Goal: Obtain resource: Download file/media

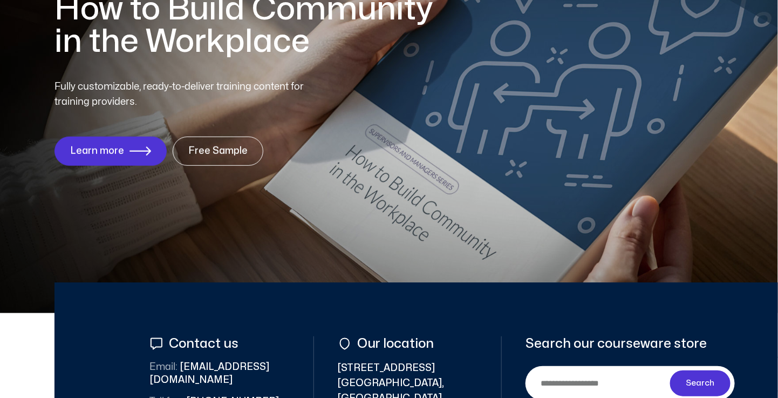
scroll to position [162, 0]
click at [228, 145] on link "Free Sample" at bounding box center [218, 151] width 86 height 28
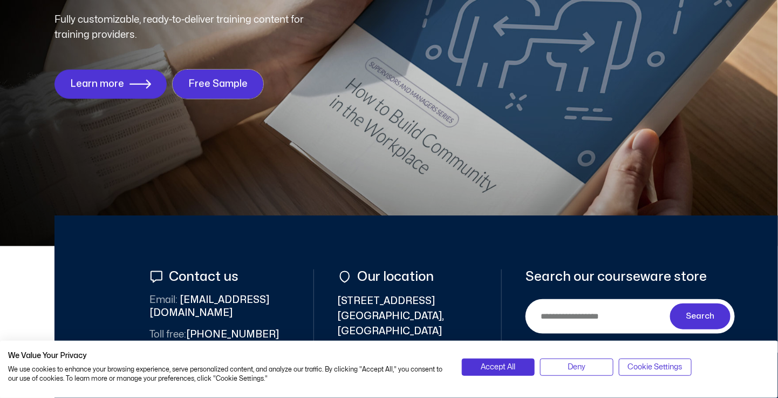
scroll to position [270, 0]
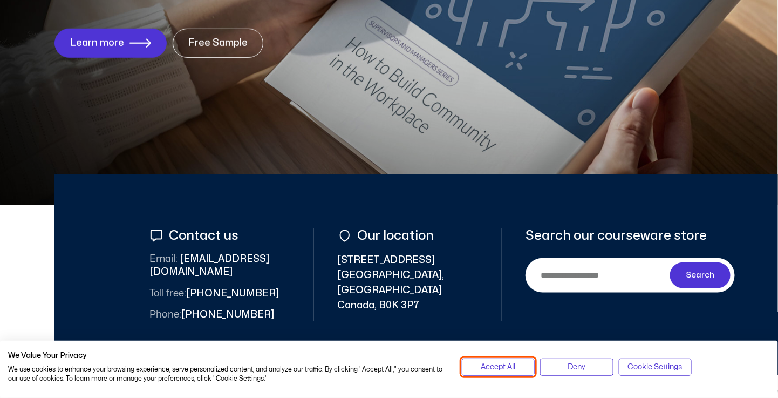
click at [478, 366] on button "Accept All" at bounding box center [498, 366] width 73 height 17
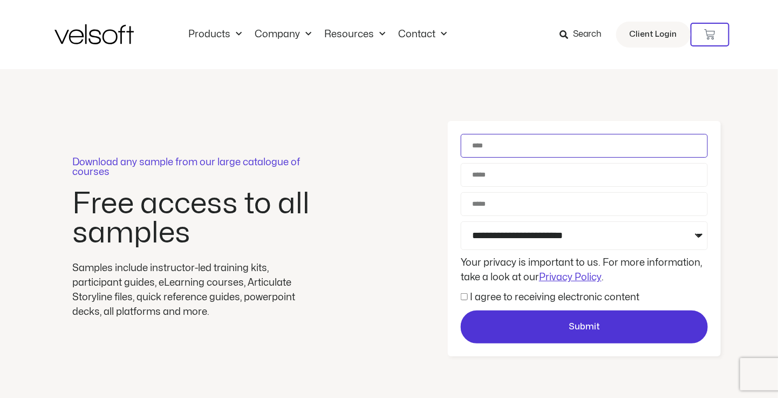
click at [477, 145] on input "Name" at bounding box center [584, 146] width 247 height 24
type input "**********"
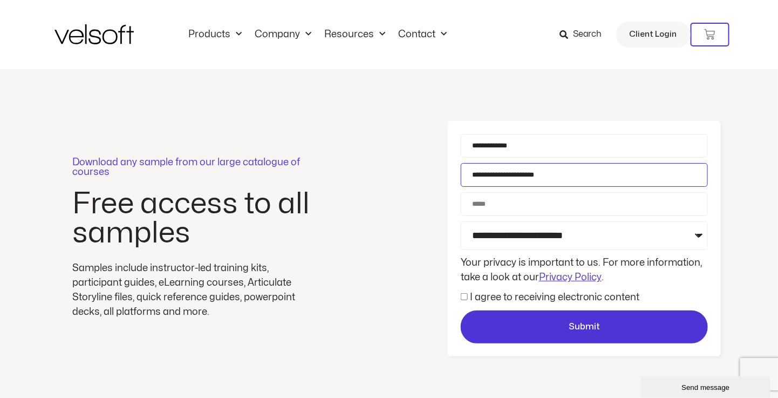
type input "**********"
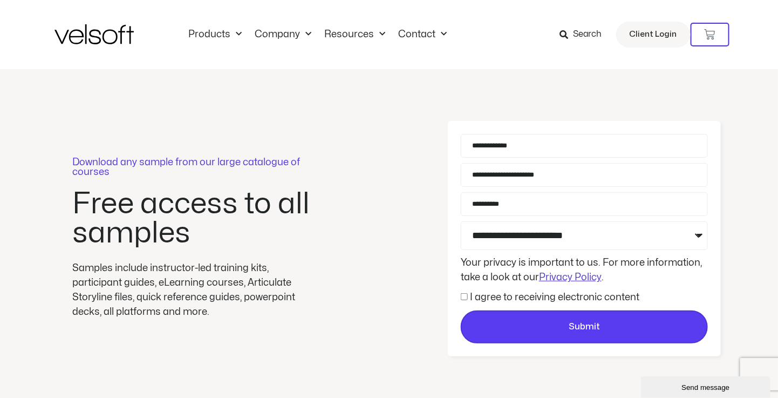
click at [557, 329] on span "Submit" at bounding box center [584, 327] width 245 height 14
click at [593, 313] on button "Submit" at bounding box center [584, 326] width 247 height 33
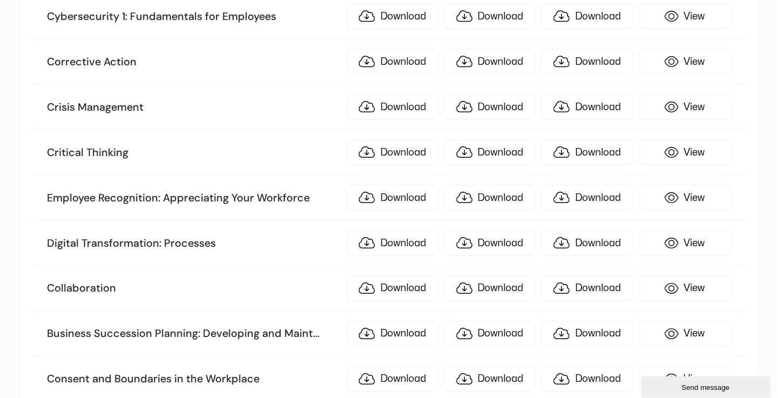
scroll to position [486, 0]
click at [407, 100] on link "Download" at bounding box center [392, 106] width 92 height 25
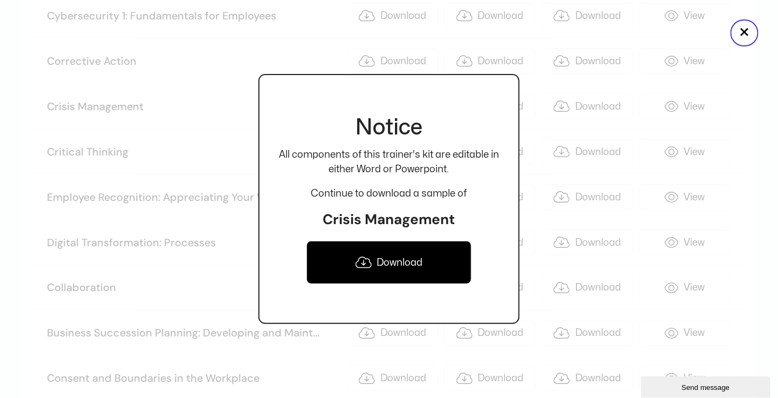
click at [390, 269] on link "Download" at bounding box center [388, 262] width 165 height 43
click at [250, 115] on div at bounding box center [389, 199] width 778 height 398
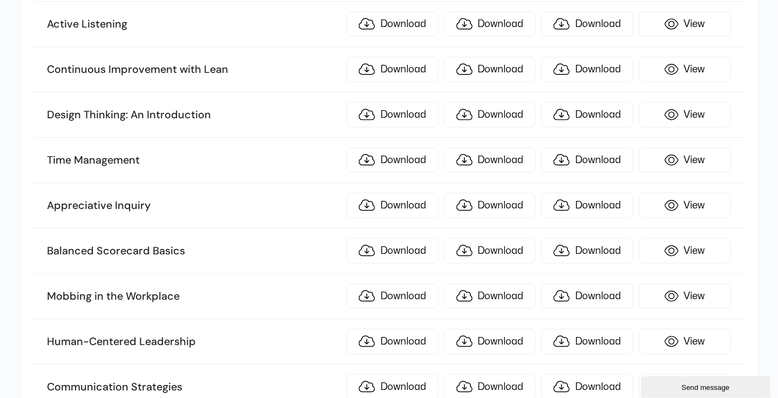
scroll to position [1564, 0]
